Goal: Information Seeking & Learning: Learn about a topic

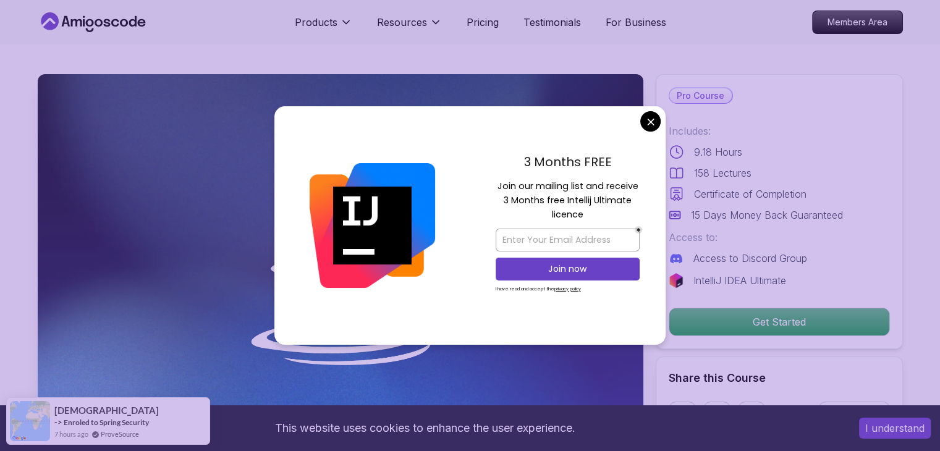
drag, startPoint x: 948, startPoint y: 72, endPoint x: 945, endPoint y: 6, distance: 66.2
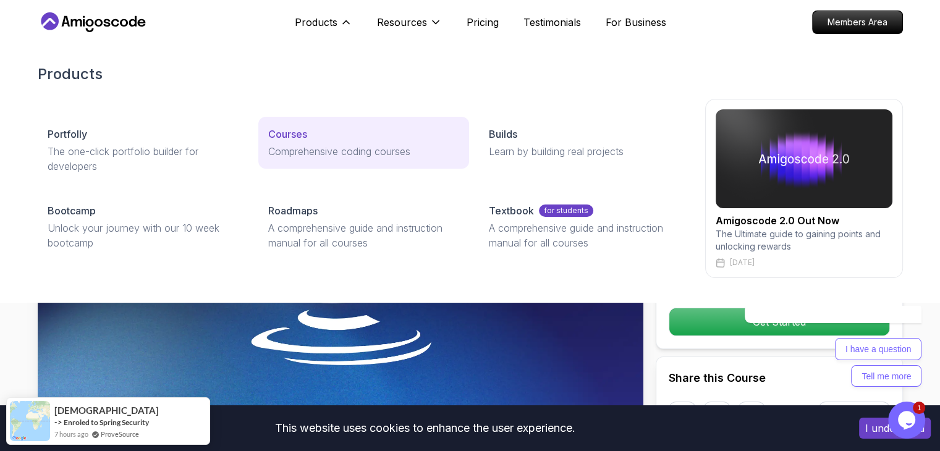
click at [294, 129] on p "Courses" at bounding box center [287, 134] width 39 height 15
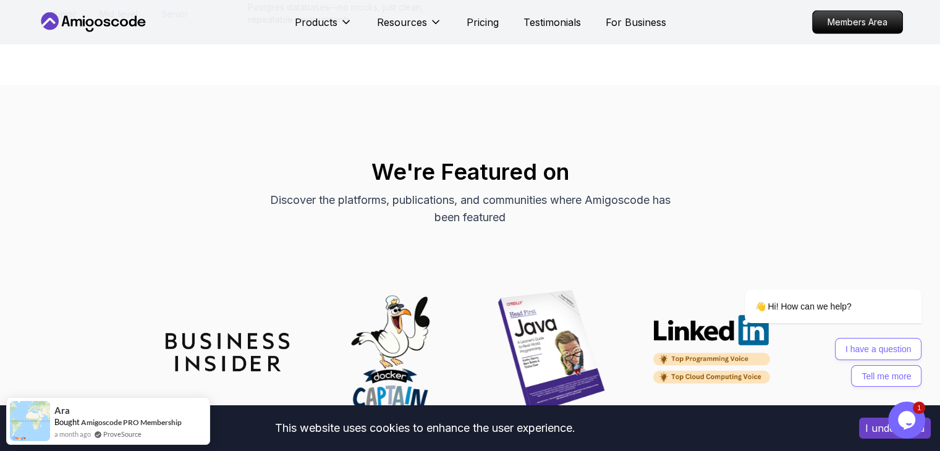
scroll to position [3522, 0]
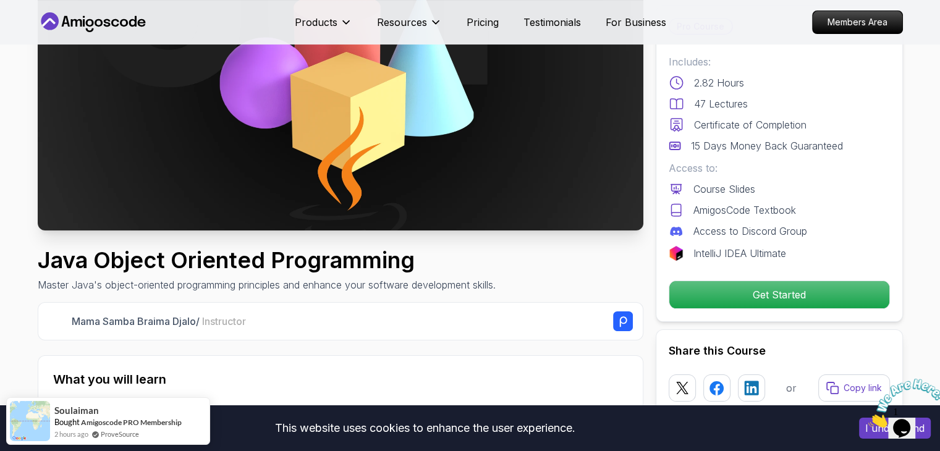
scroll to position [185, 0]
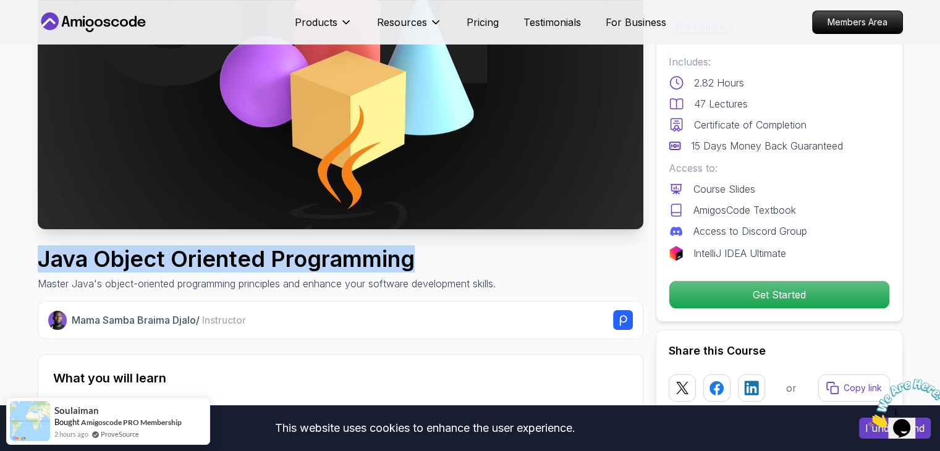
drag, startPoint x: 37, startPoint y: 261, endPoint x: 418, endPoint y: 259, distance: 381.2
click at [418, 259] on h1 "Java Object Oriented Programming" at bounding box center [267, 259] width 458 height 25
copy h1 "Java Object Oriented Programming"
